Goal: Information Seeking & Learning: Learn about a topic

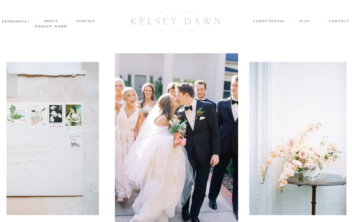
click at [308, 22] on nav "blog" at bounding box center [305, 21] width 32 height 6
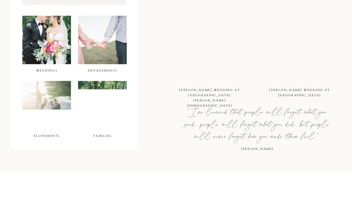
scroll to position [238, 0]
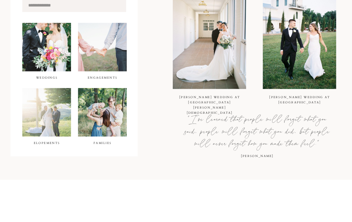
click at [114, 62] on div at bounding box center [102, 47] width 49 height 48
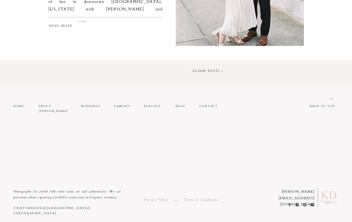
scroll to position [1095, 0]
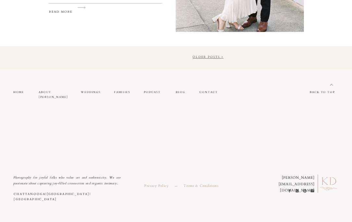
click at [217, 57] on link "Older Posts >" at bounding box center [207, 57] width 31 height 4
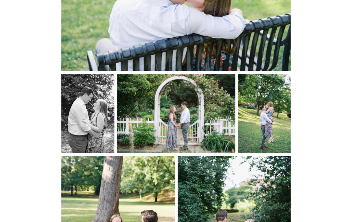
scroll to position [1096, 0]
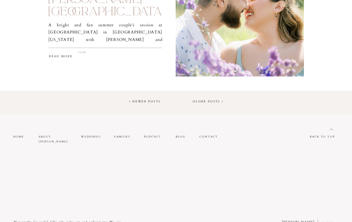
scroll to position [1040, 0]
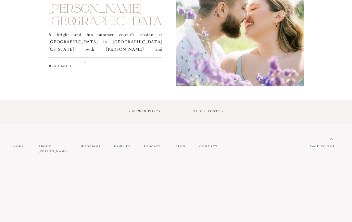
click at [150, 109] on link "< Newer Posts" at bounding box center [145, 111] width 32 height 4
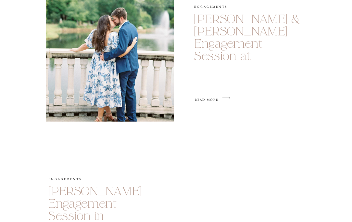
scroll to position [467, 0]
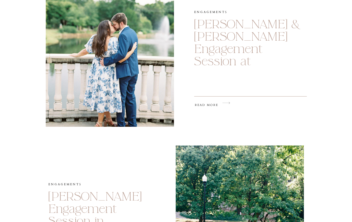
click at [214, 102] on h2 "read more" at bounding box center [214, 106] width 38 height 8
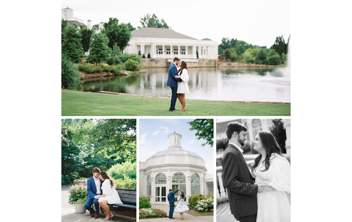
scroll to position [967, 0]
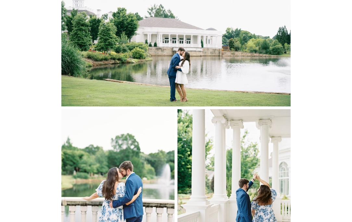
scroll to position [2030, 0]
